Goal: Information Seeking & Learning: Learn about a topic

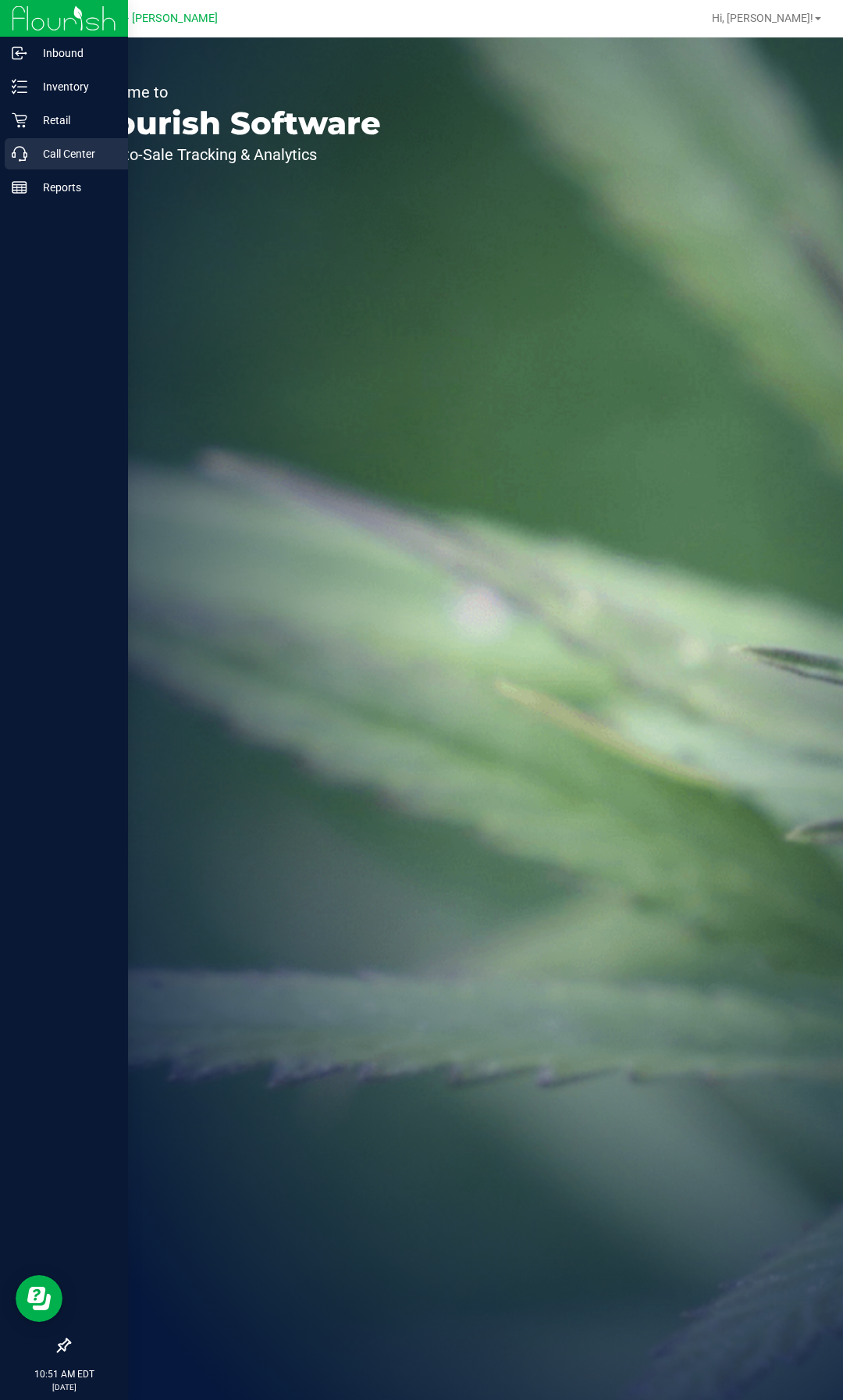
click at [35, 171] on link "Call Center" at bounding box center [63, 155] width 128 height 34
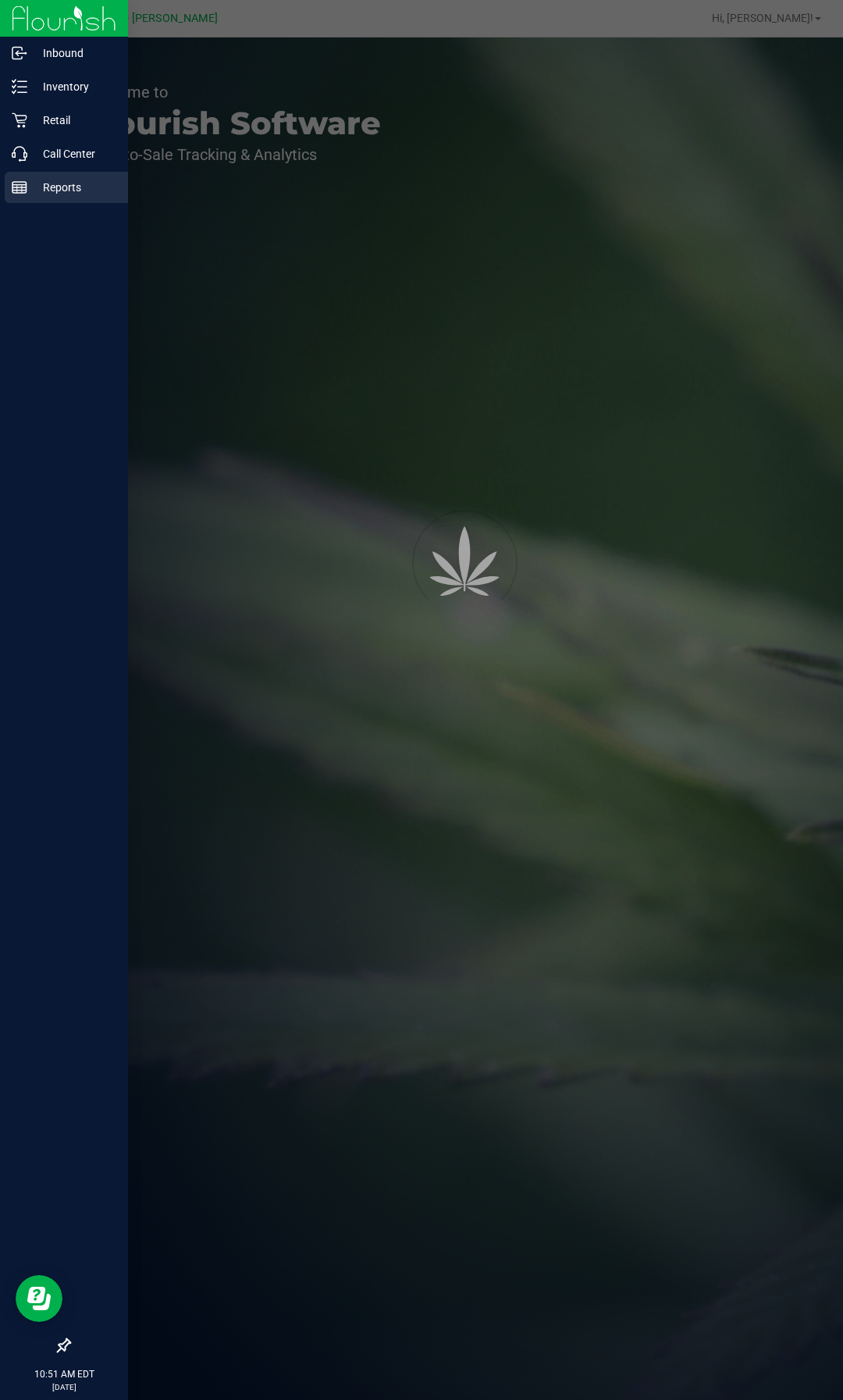
click at [43, 183] on p "Reports" at bounding box center [74, 187] width 93 height 19
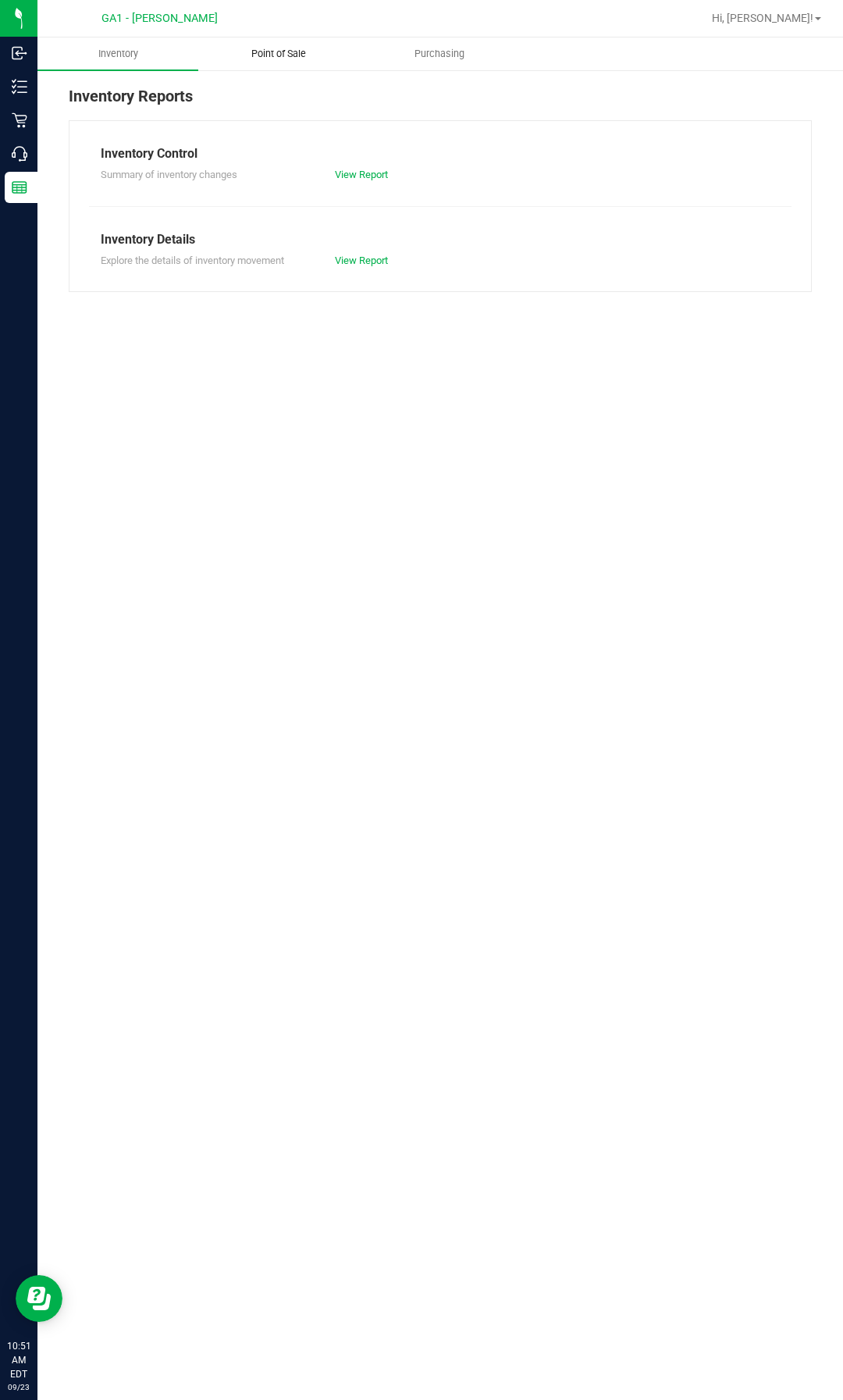
click at [274, 67] on uib-tab-heading "Point of Sale" at bounding box center [279, 54] width 160 height 31
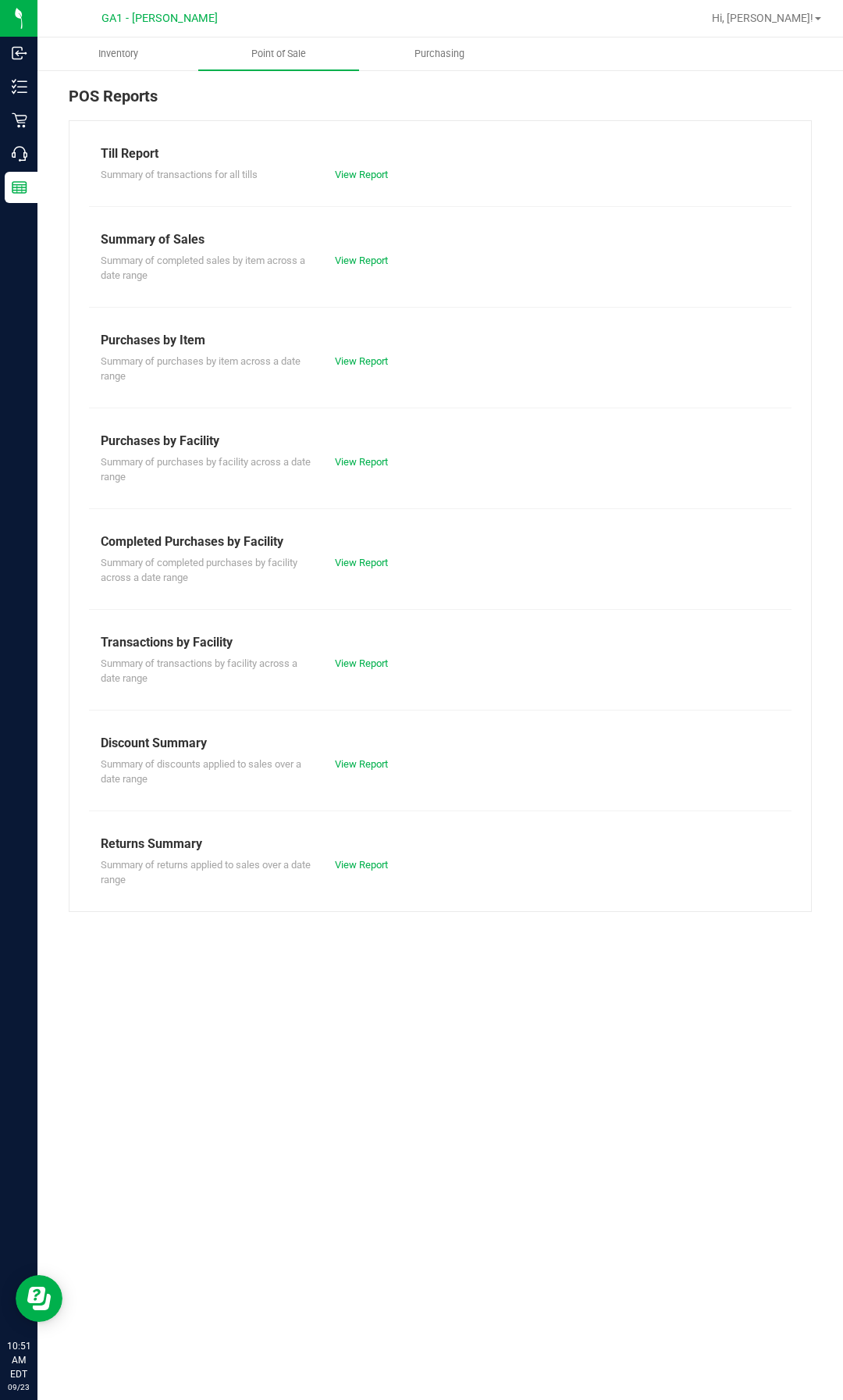
click at [391, 464] on div "View Report" at bounding box center [382, 462] width 117 height 16
click at [380, 457] on link "View Report" at bounding box center [362, 462] width 54 height 12
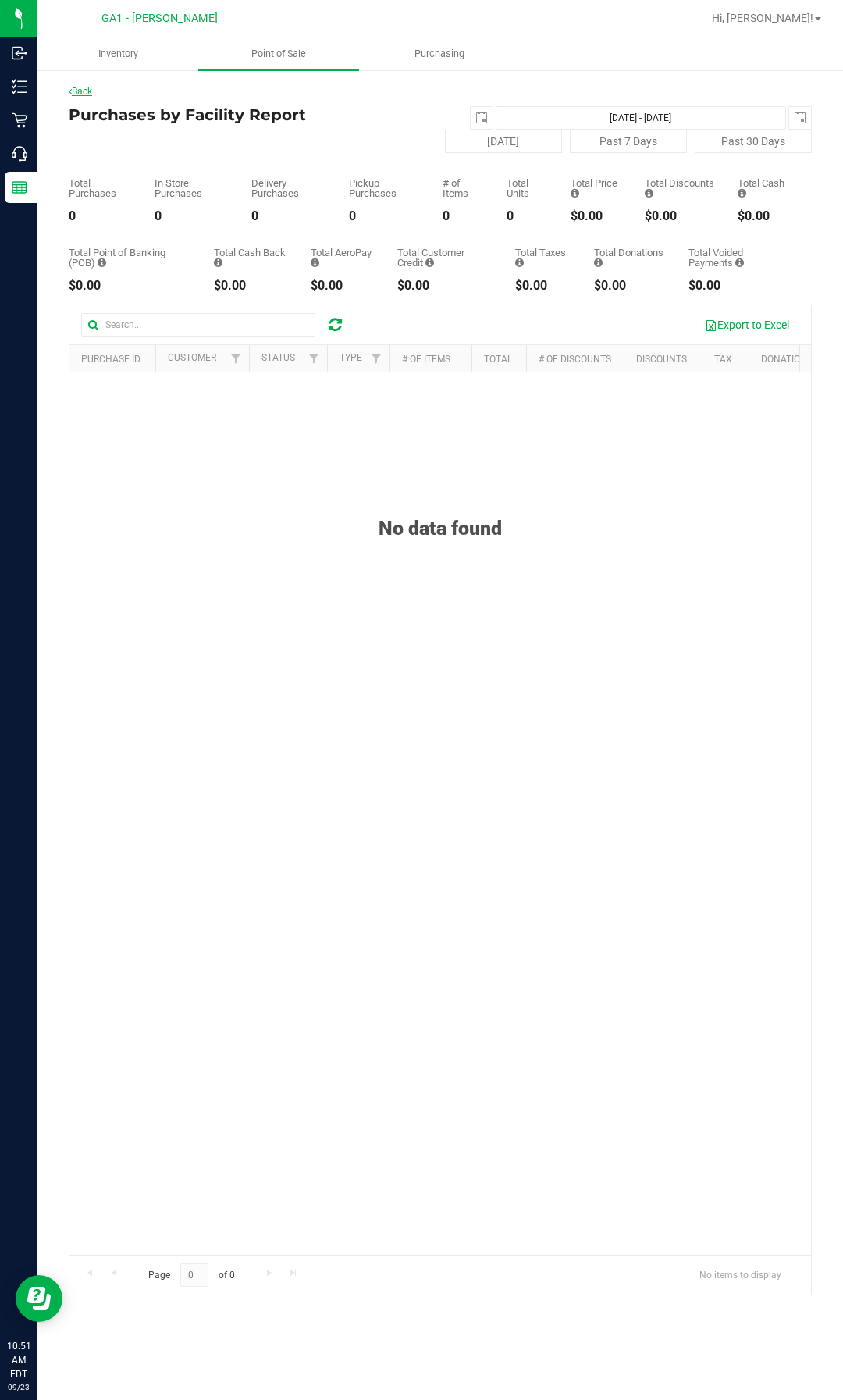
click at [92, 91] on link "Back" at bounding box center [80, 91] width 24 height 11
